Goal: Transaction & Acquisition: Book appointment/travel/reservation

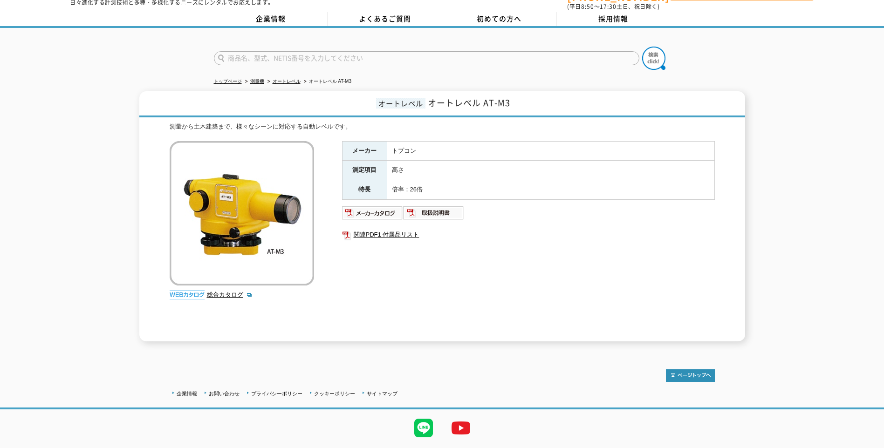
scroll to position [47, 0]
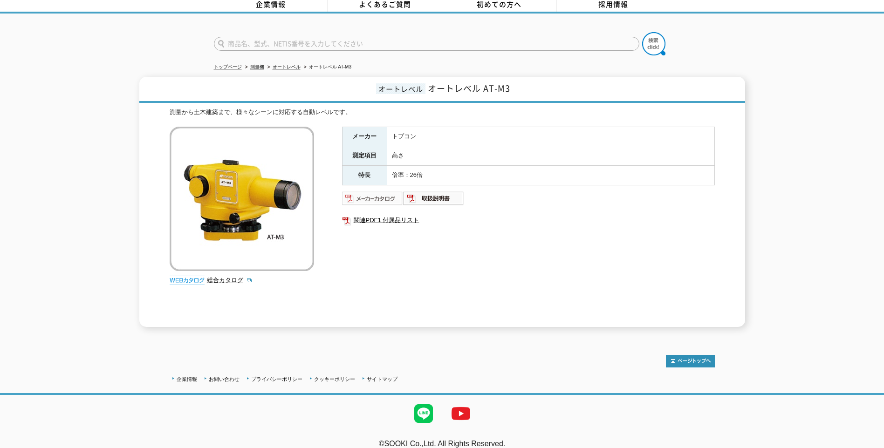
click at [374, 195] on img at bounding box center [372, 198] width 61 height 15
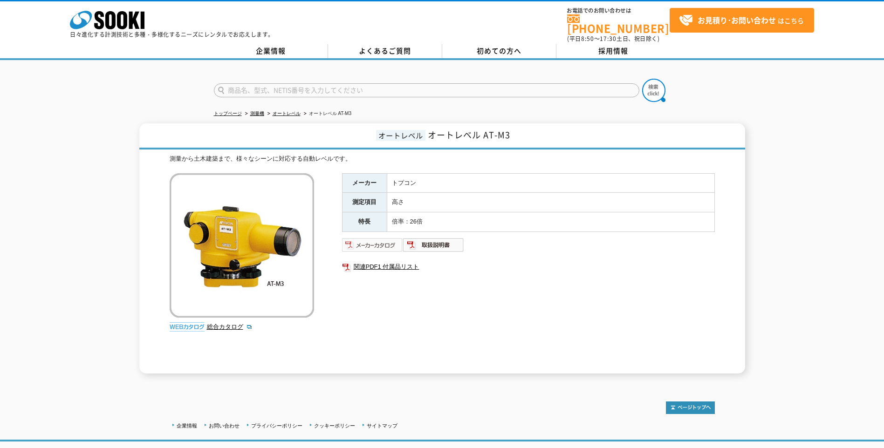
click at [359, 241] on img at bounding box center [372, 245] width 61 height 15
